Goal: Information Seeking & Learning: Get advice/opinions

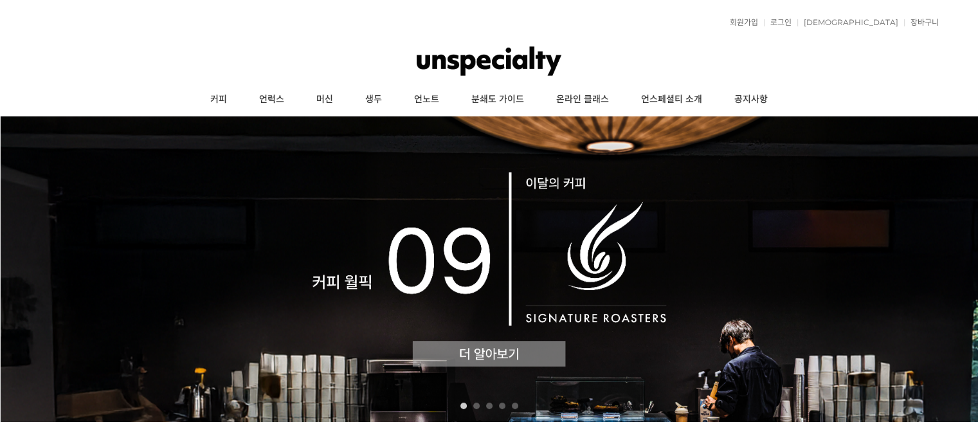
scroll to position [171, 0]
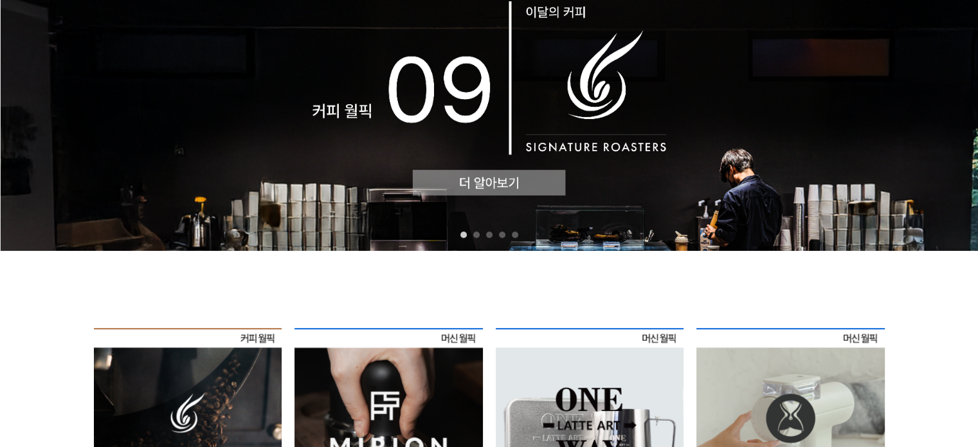
click at [479, 188] on img at bounding box center [489, 98] width 978 height 306
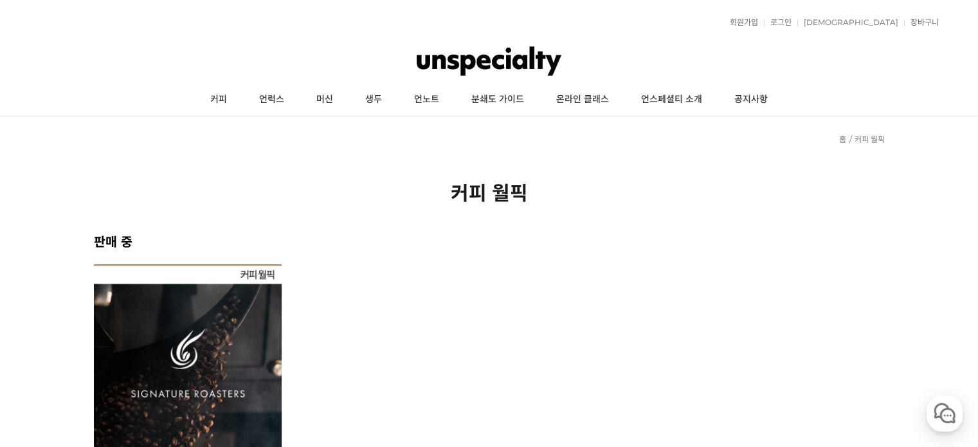
click at [206, 306] on img at bounding box center [188, 358] width 188 height 188
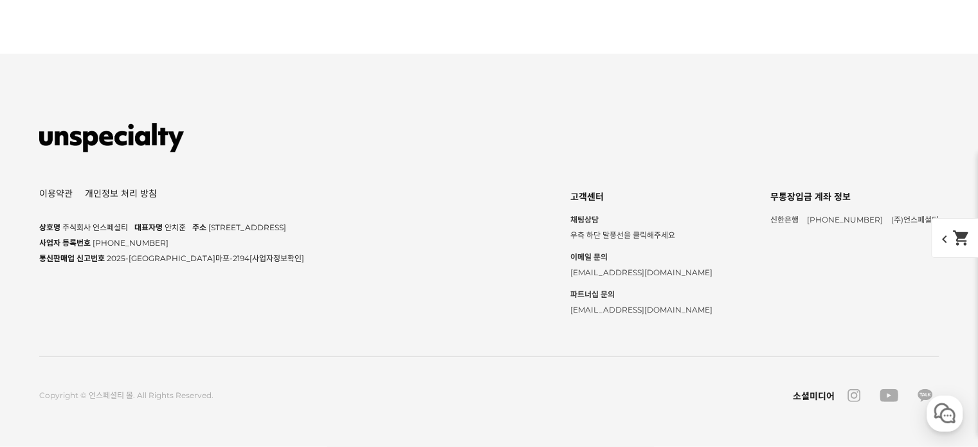
scroll to position [14939, 0]
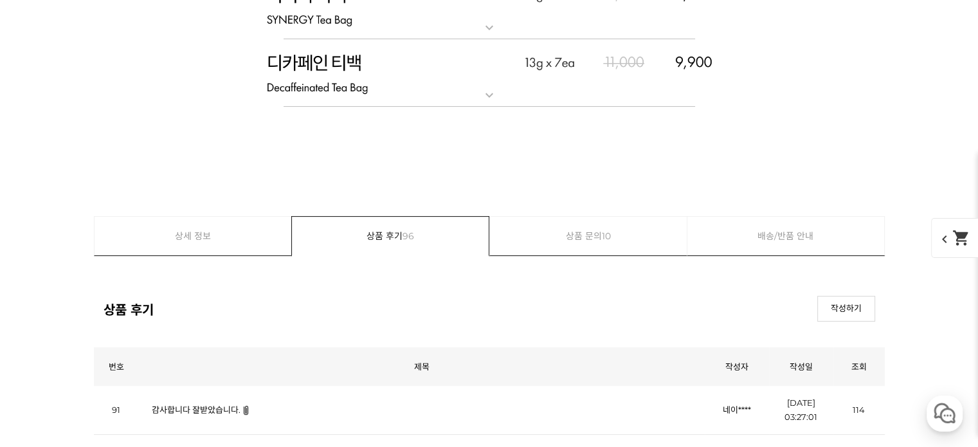
scroll to position [5139, 0]
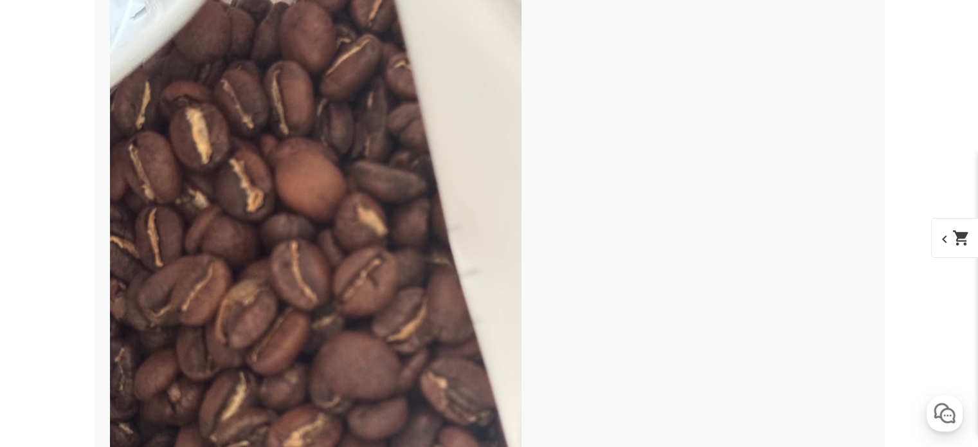
scroll to position [6426, 0]
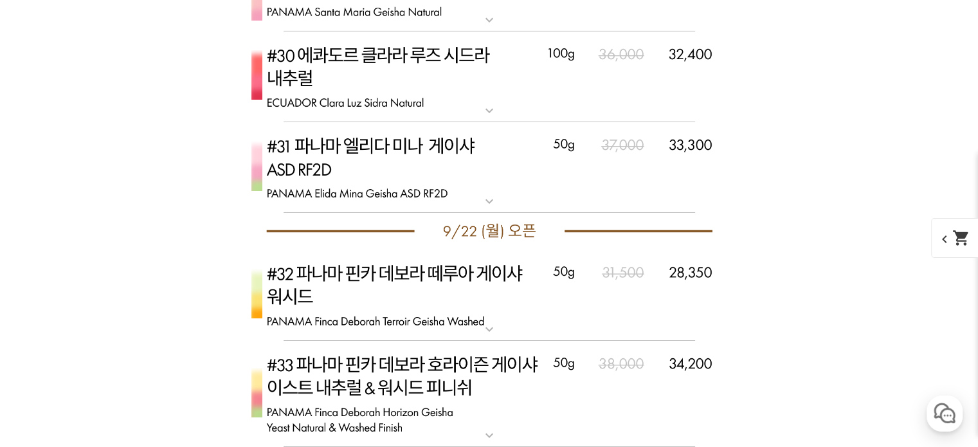
scroll to position [4454, 0]
